Goal: Information Seeking & Learning: Learn about a topic

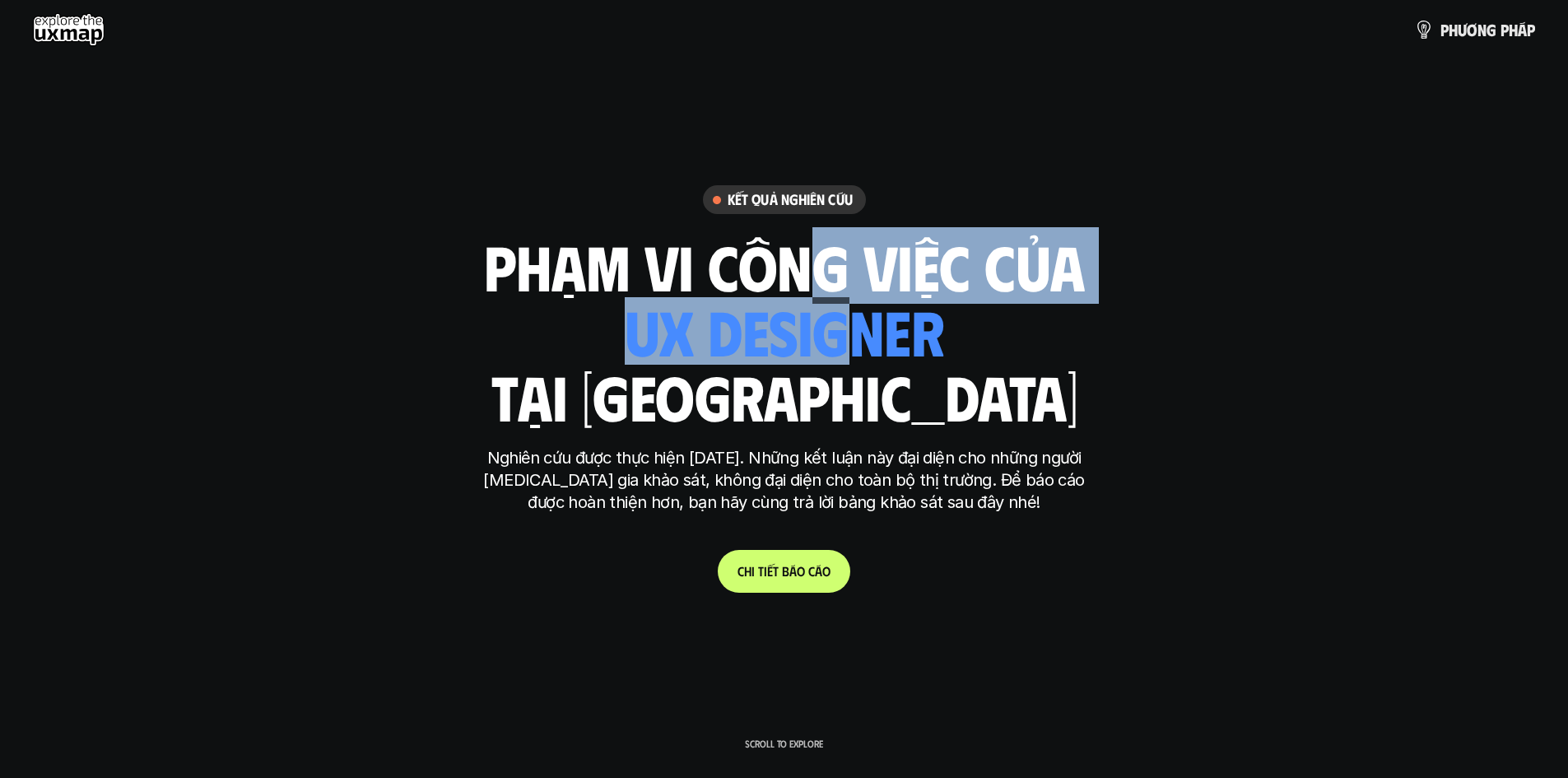
drag, startPoint x: 777, startPoint y: 248, endPoint x: 880, endPoint y: 373, distance: 162.0
click at [880, 373] on div "phạm vi công việc của ui designer ui/ux designer product designer [DEMOGRAPHIC_…" at bounding box center [784, 331] width 601 height 193
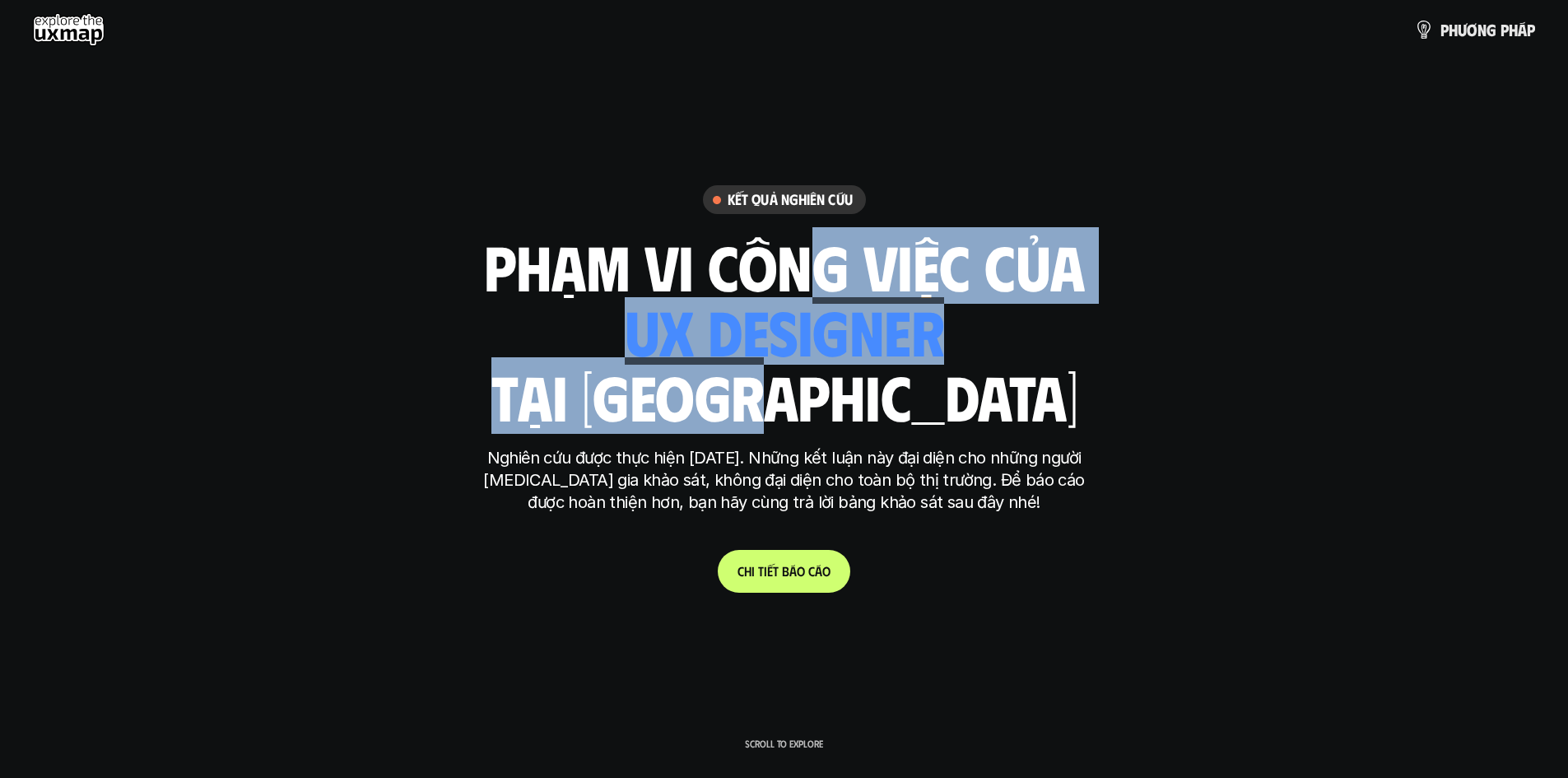
click at [889, 299] on div "ui designer ui/ux designer product designer UX designer ui designer" at bounding box center [783, 330] width 320 height 67
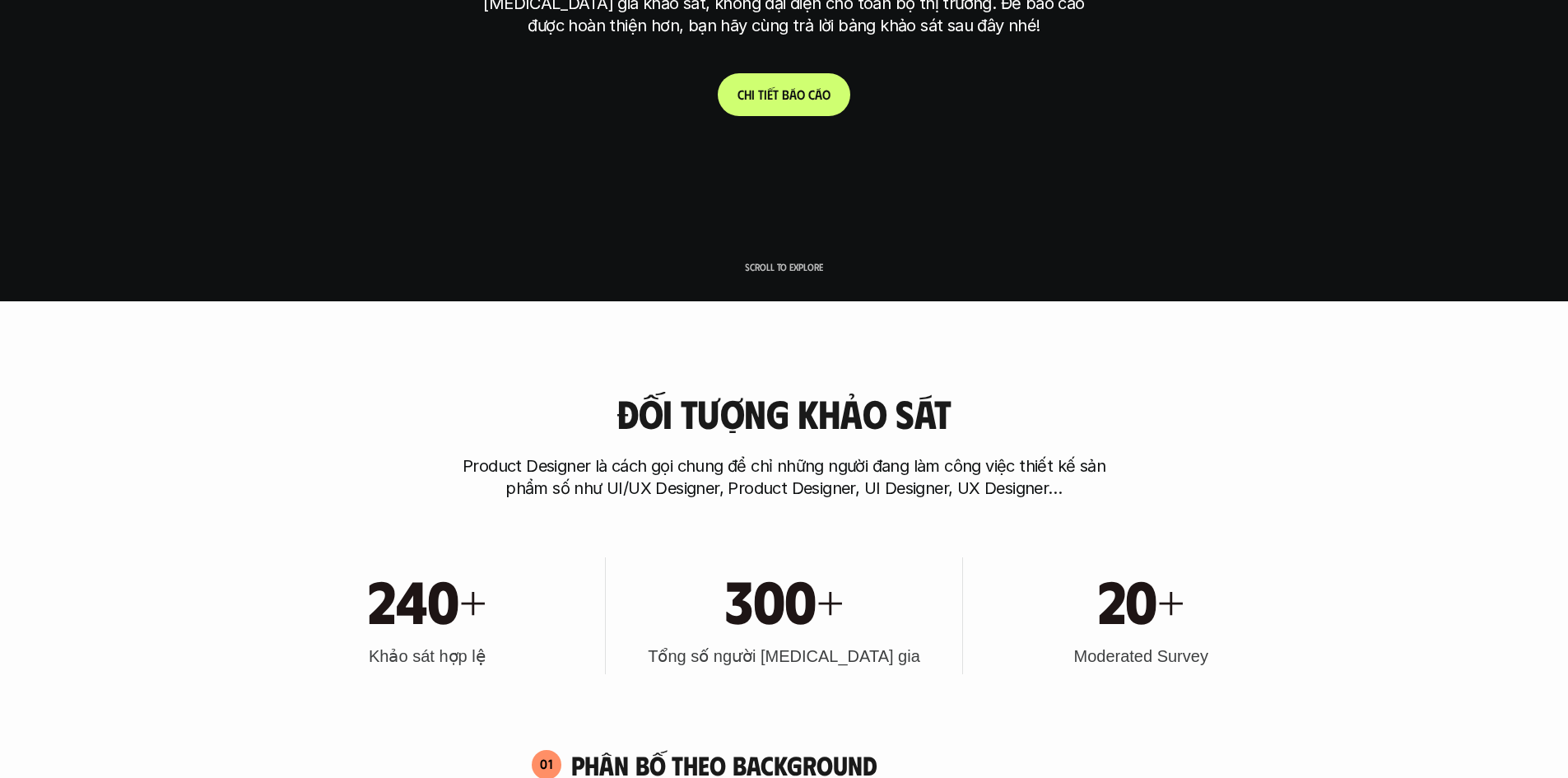
scroll to position [494, 0]
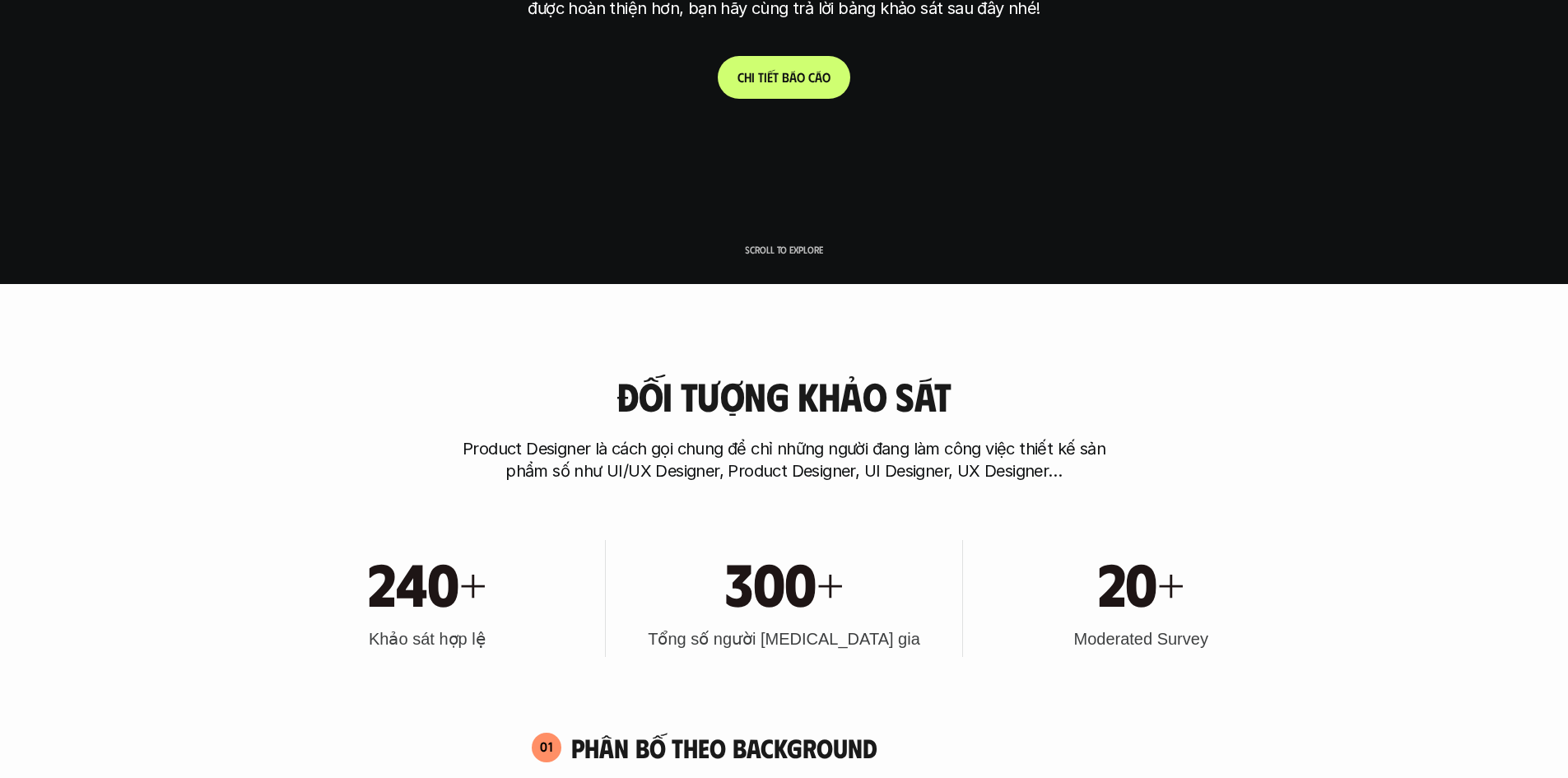
click at [799, 88] on link "C h i t i ế t b á o c á o" at bounding box center [783, 76] width 132 height 42
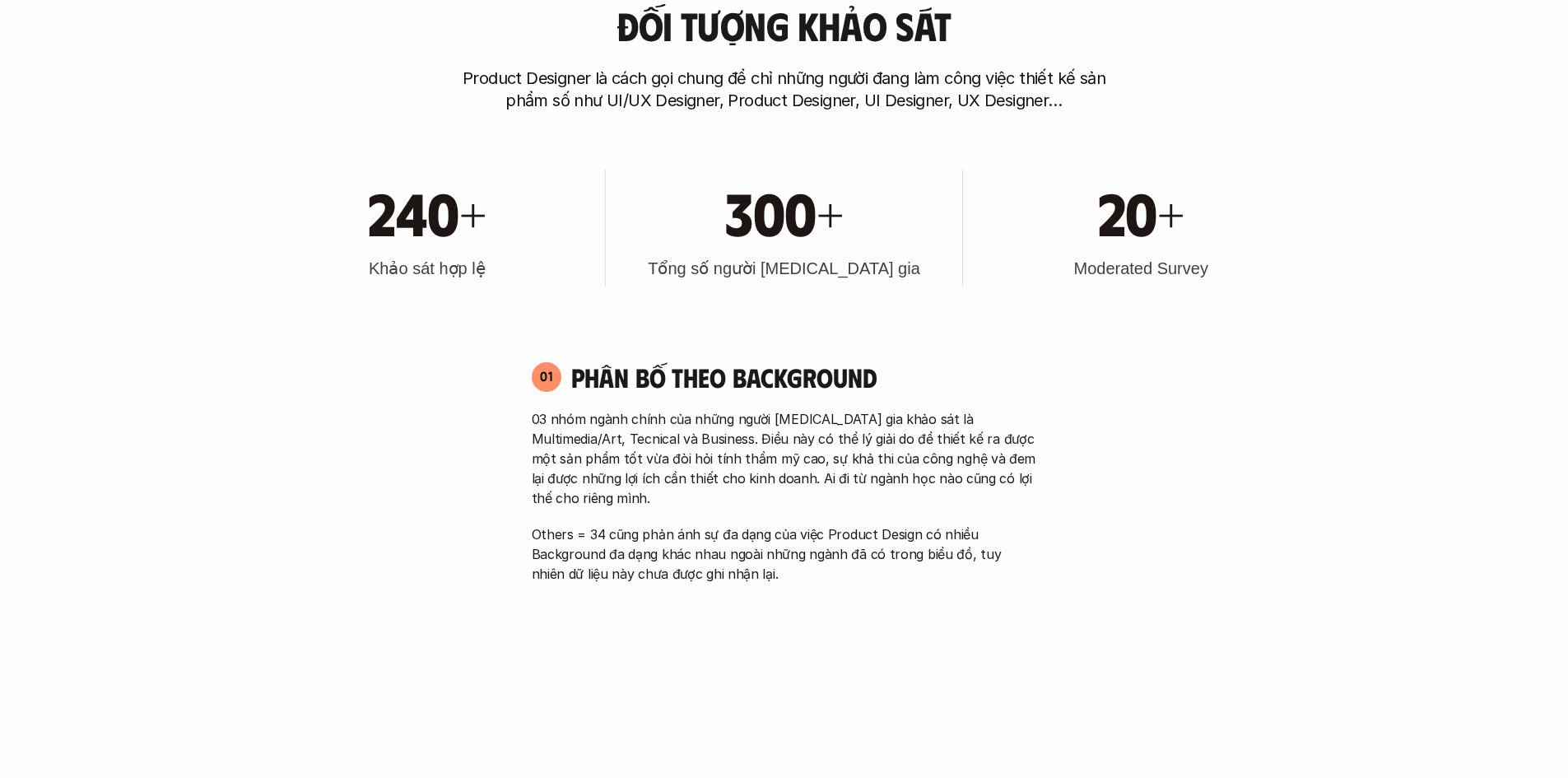
scroll to position [905, 0]
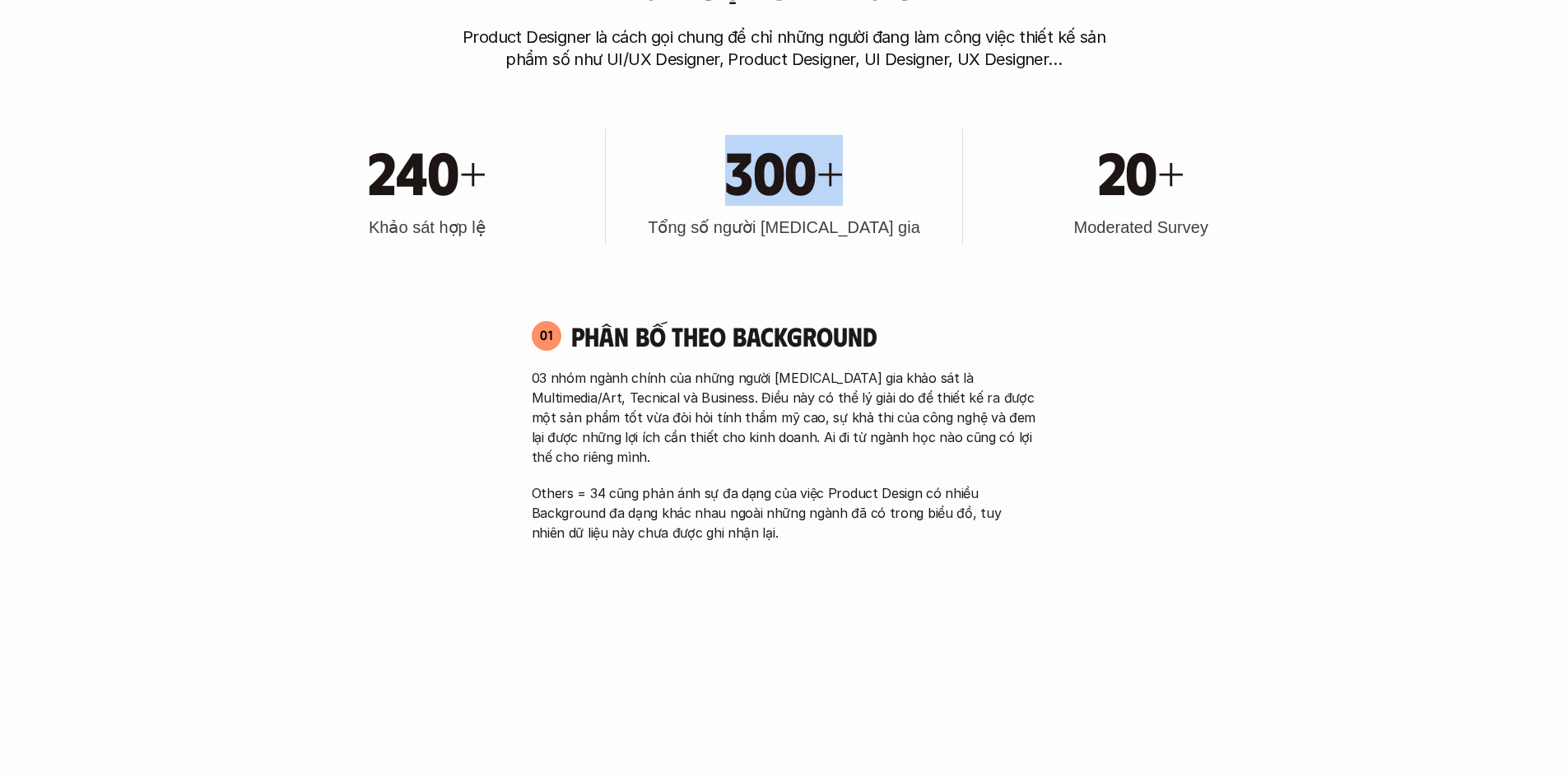
drag, startPoint x: 746, startPoint y: 178, endPoint x: 867, endPoint y: 185, distance: 121.2
click at [867, 185] on div "300+" at bounding box center [784, 170] width 340 height 71
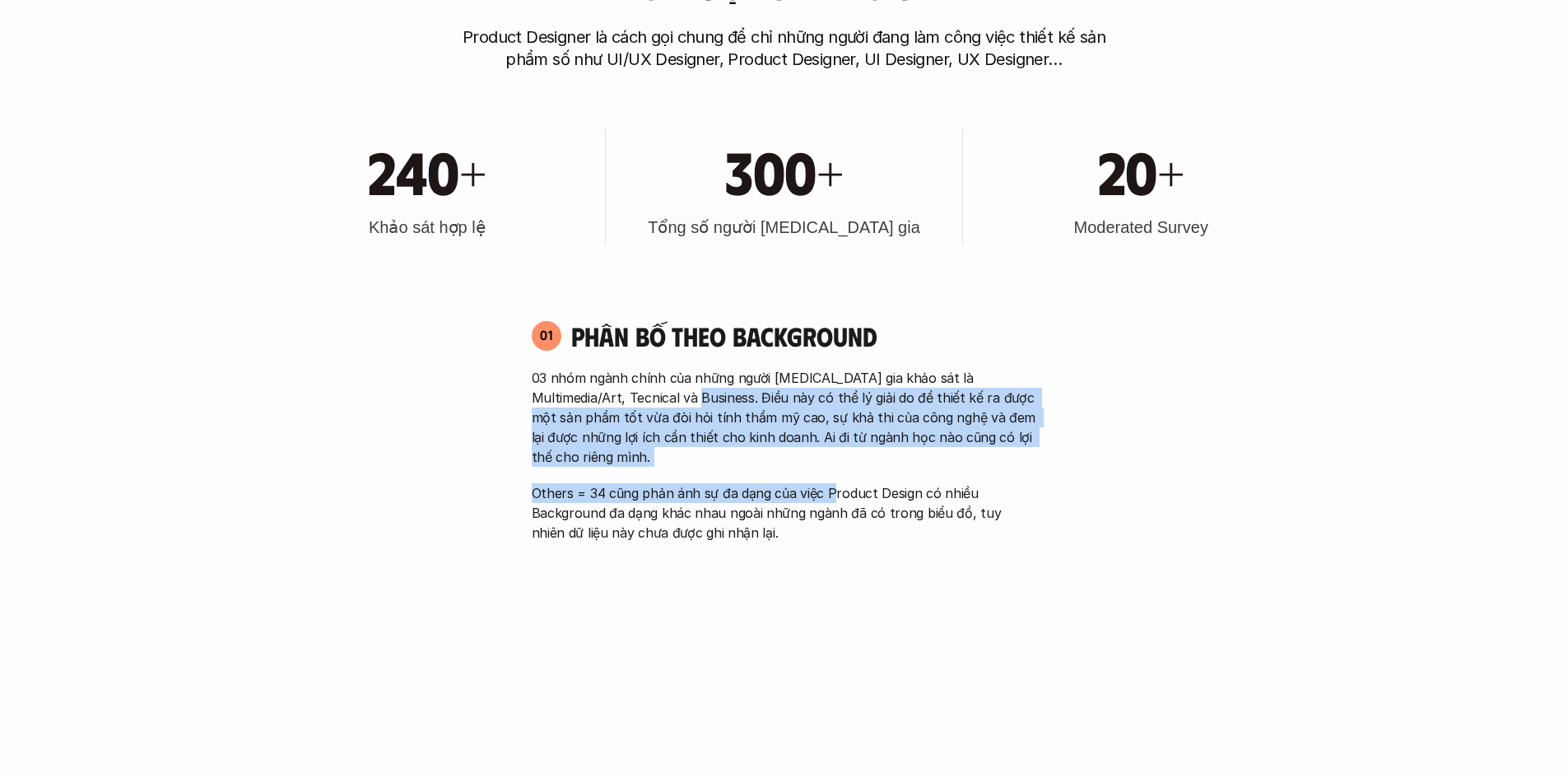
drag, startPoint x: 663, startPoint y: 396, endPoint x: 830, endPoint y: 465, distance: 180.7
click at [830, 465] on div "03 nhóm ngành chính của những người [MEDICAL_DATA] gia khảo sát là Multimedia/A…" at bounding box center [785, 455] width 505 height 175
click at [831, 483] on p "Others = 34 cũng phản ánh sự đa dạng của việc Product Design có nhiều Backgroun…" at bounding box center [785, 512] width 505 height 59
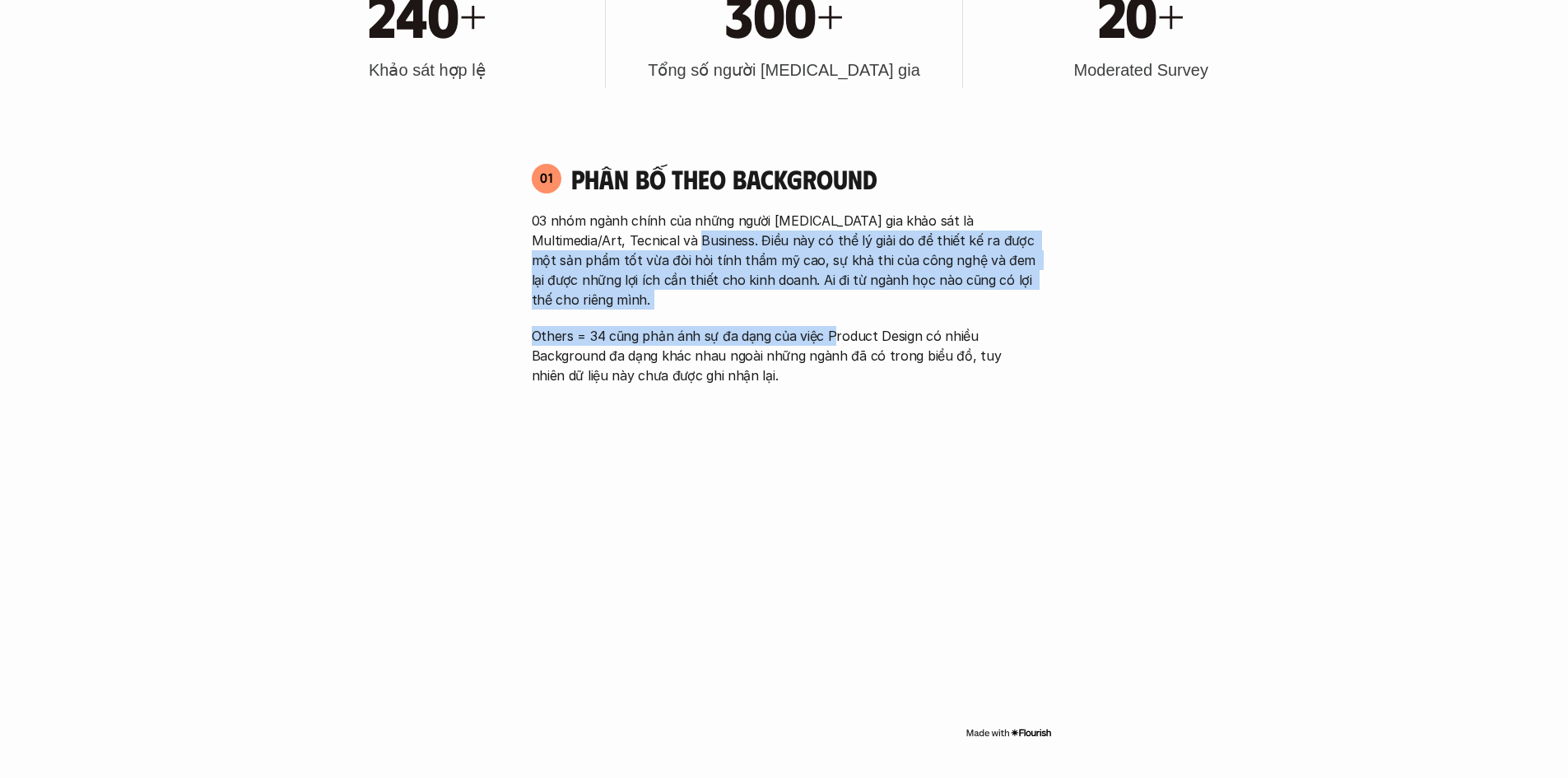
scroll to position [1070, 0]
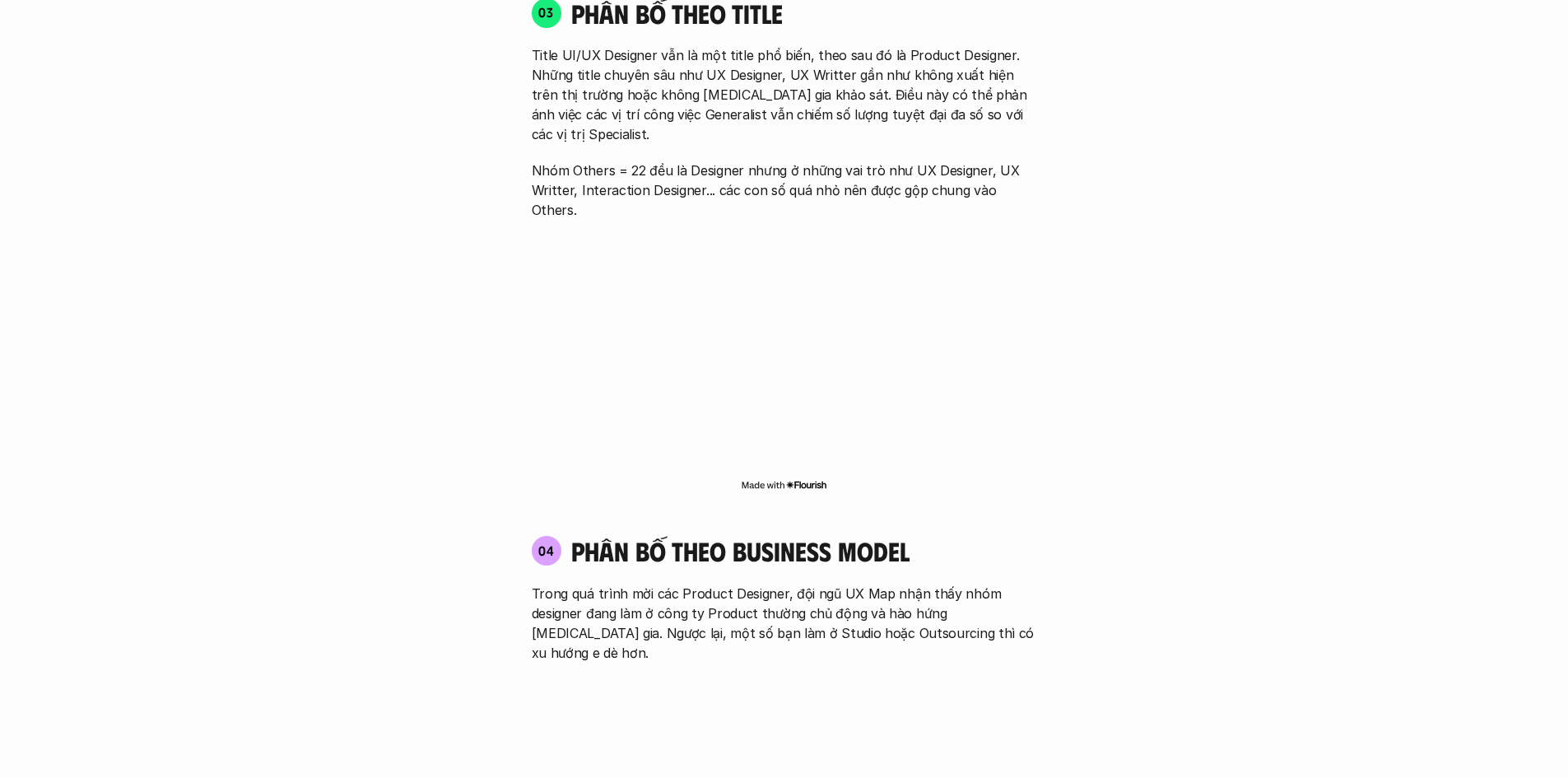
scroll to position [2551, 0]
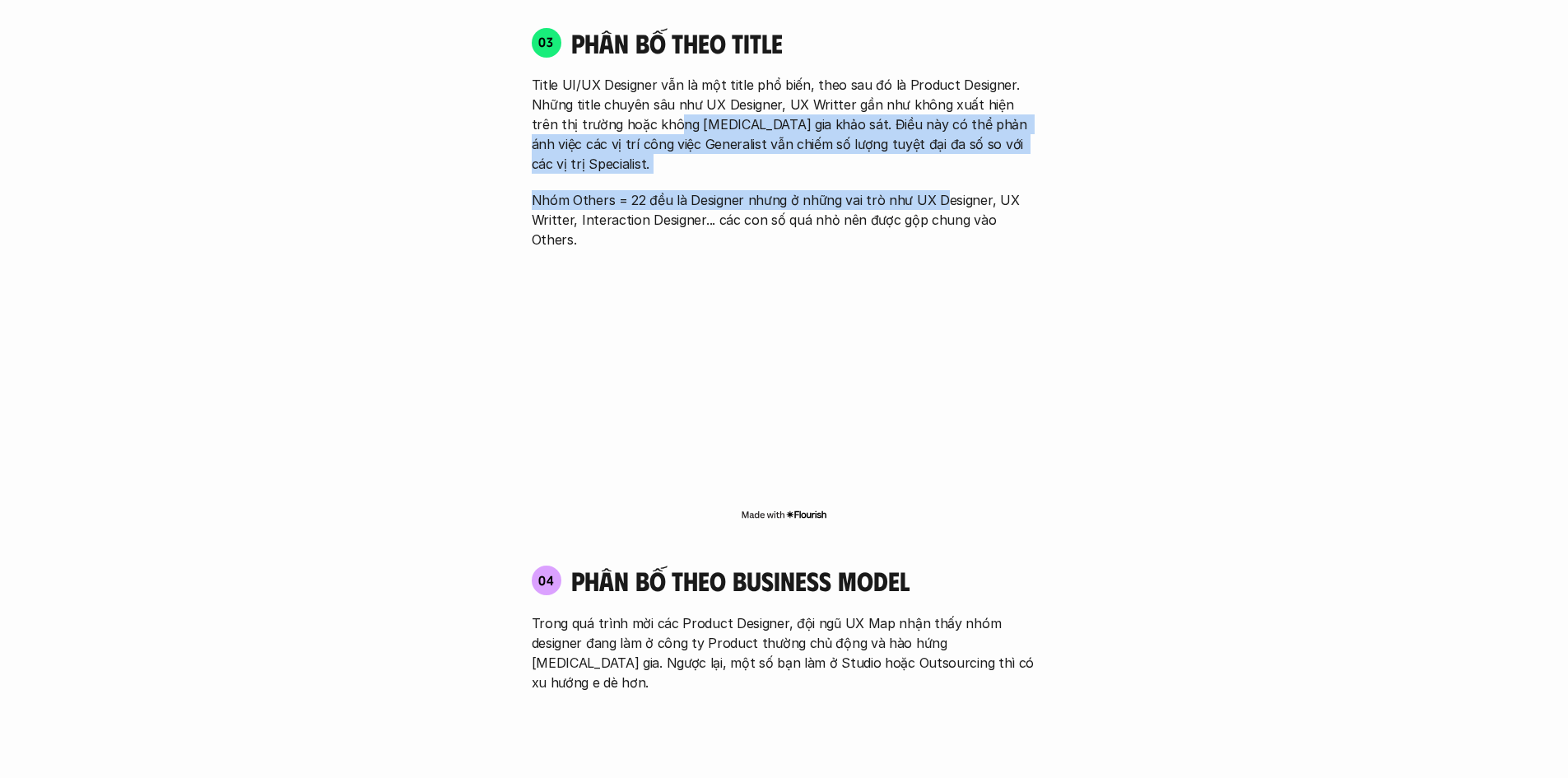
drag, startPoint x: 650, startPoint y: 83, endPoint x: 959, endPoint y: 151, distance: 316.4
click at [946, 147] on div "Title UI/UX Designer vẫn là một title phổ biến, theo sau đó là Product Designer…" at bounding box center [785, 162] width 505 height 175
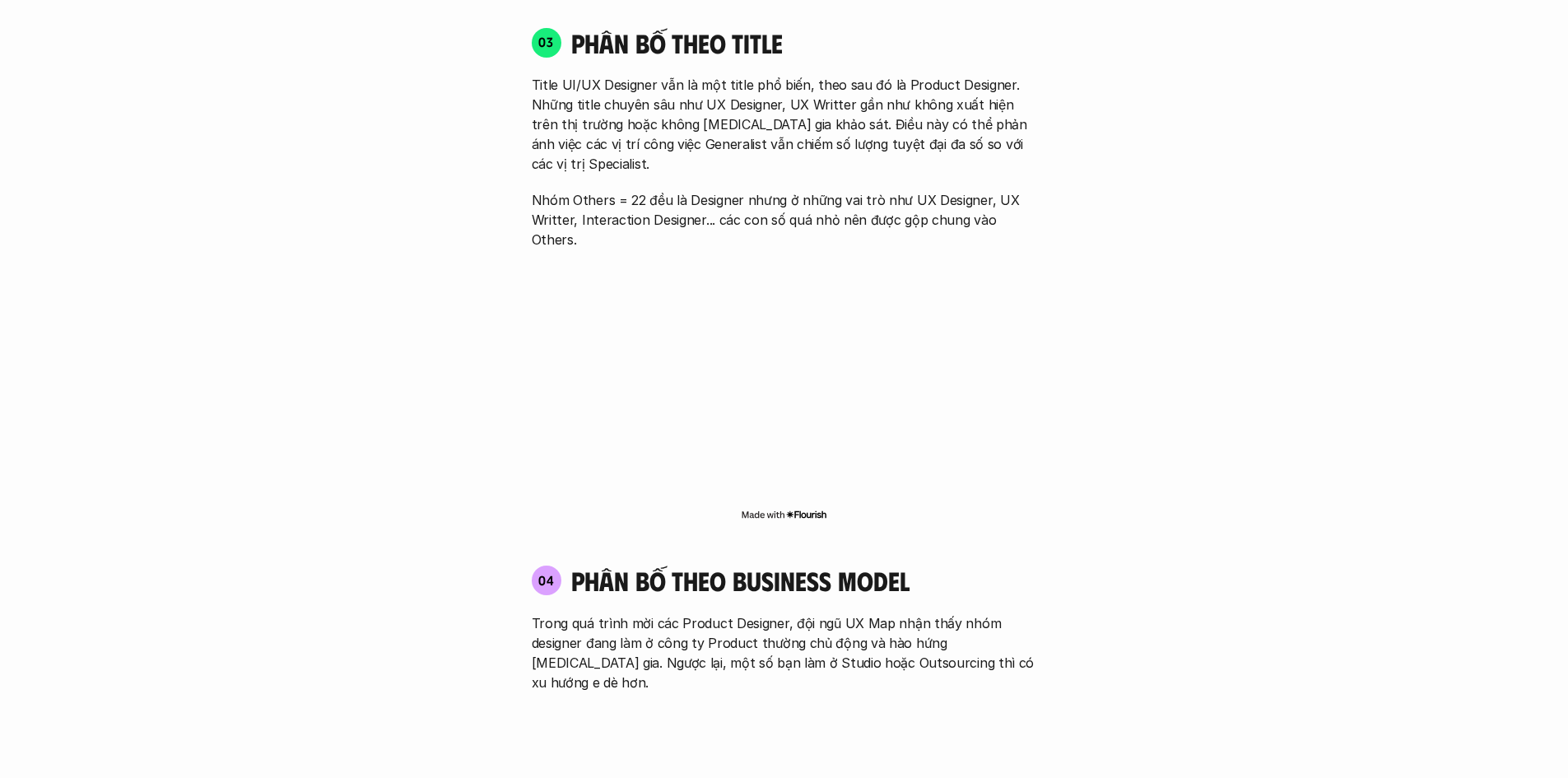
click at [961, 190] on p "Nhóm Others = 22 đều là Designer nhưng ở những vai trò như UX Designer, UX Writ…" at bounding box center [785, 219] width 505 height 59
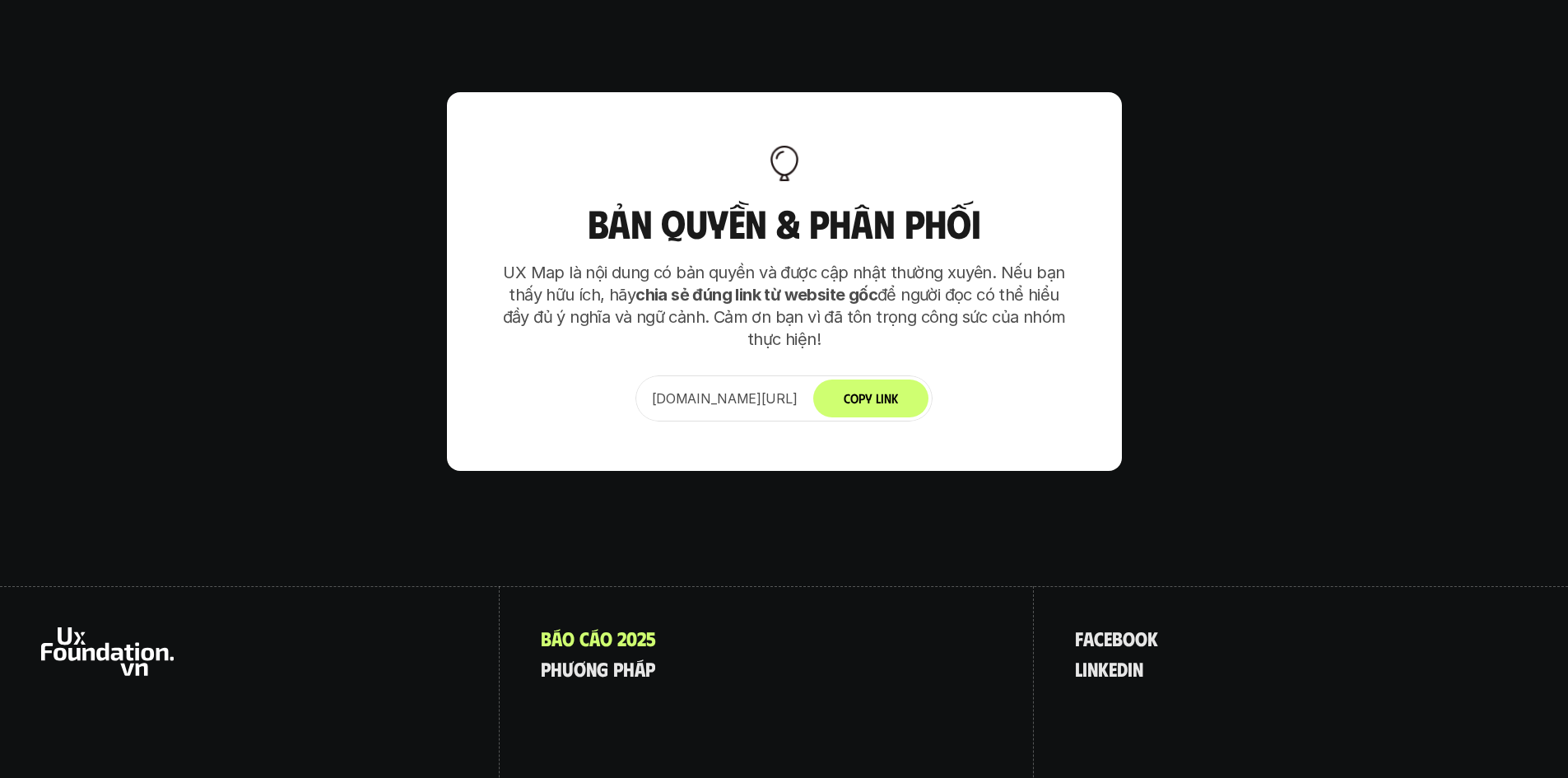
scroll to position [10334, 0]
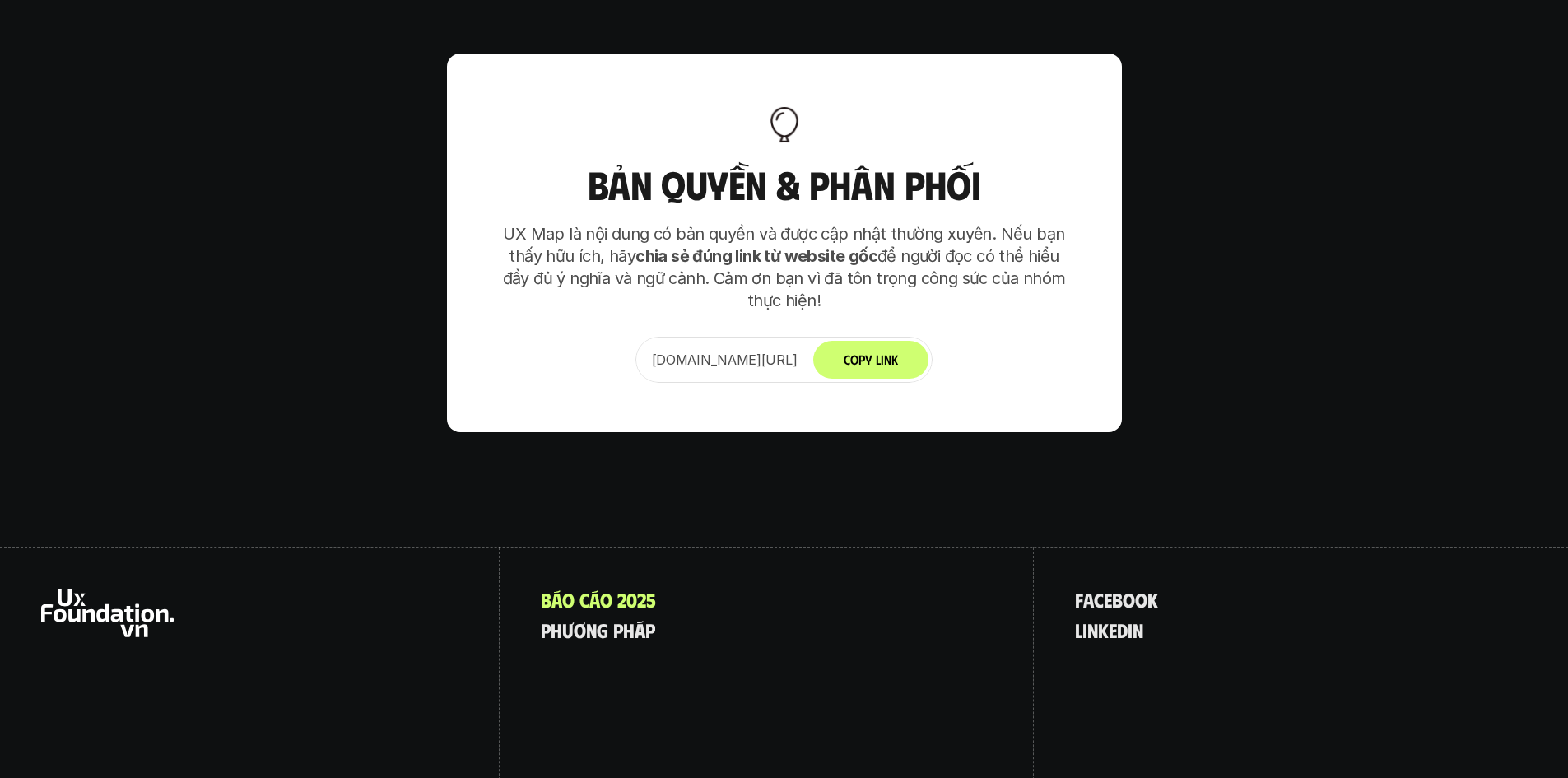
click at [126, 588] on icon at bounding box center [107, 613] width 132 height 48
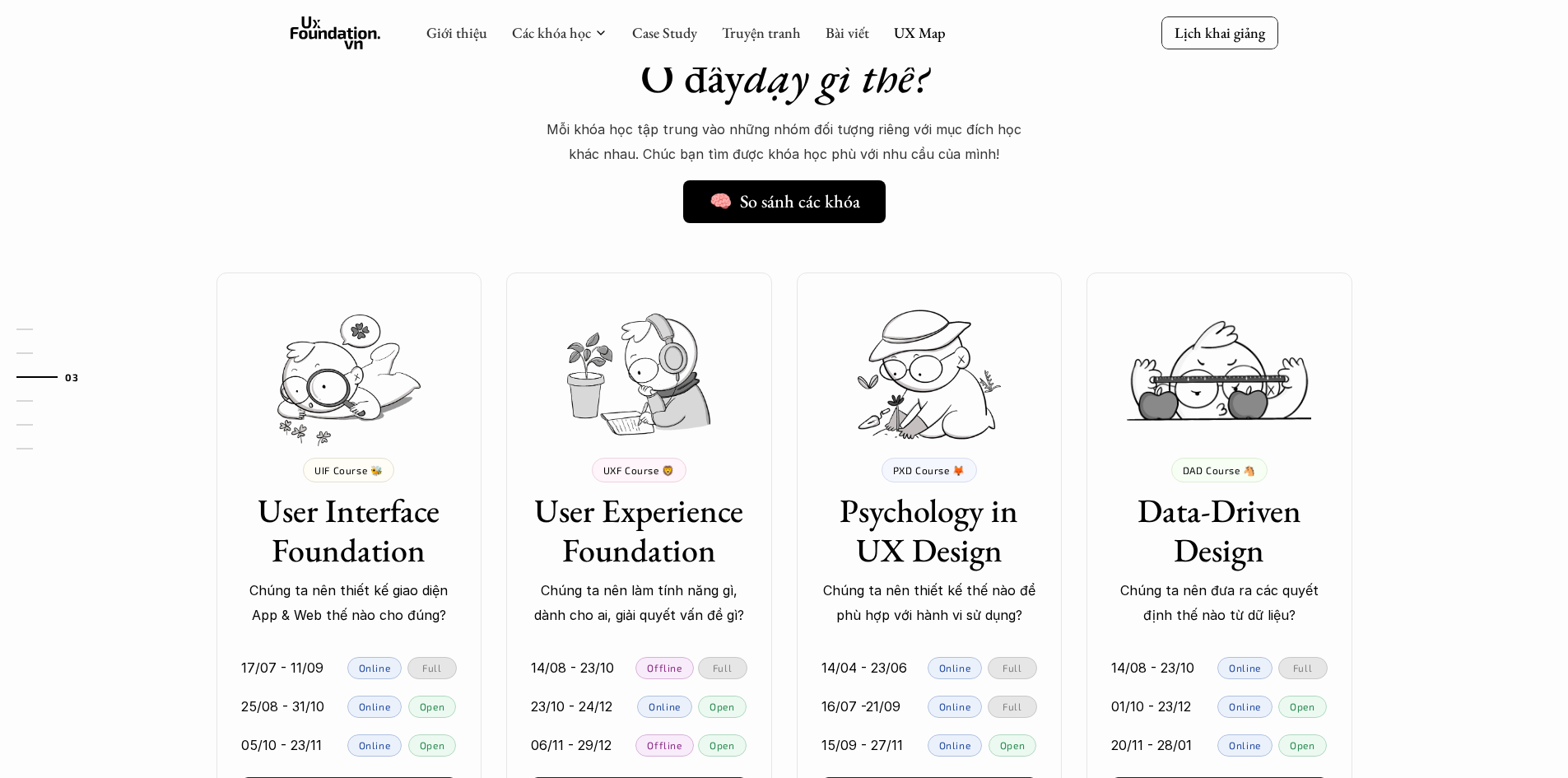
scroll to position [1234, 0]
